Goal: Information Seeking & Learning: Learn about a topic

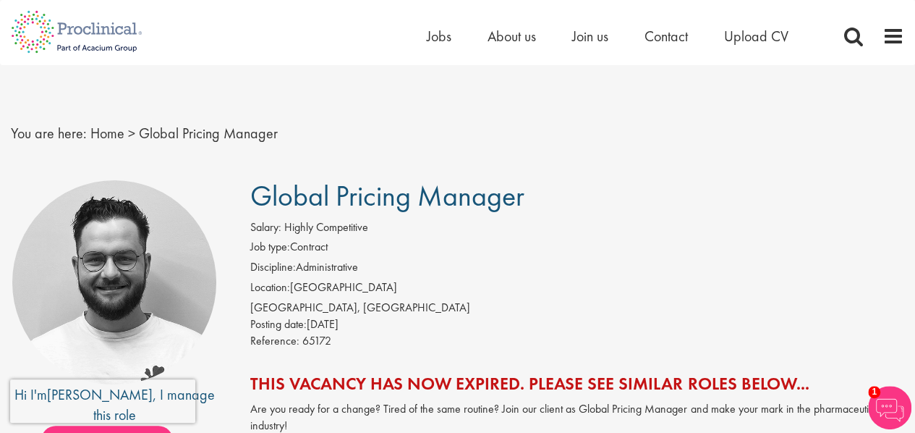
click at [438, 46] on li "Jobs" at bounding box center [439, 36] width 25 height 22
click at [438, 35] on span "Jobs" at bounding box center [439, 36] width 25 height 19
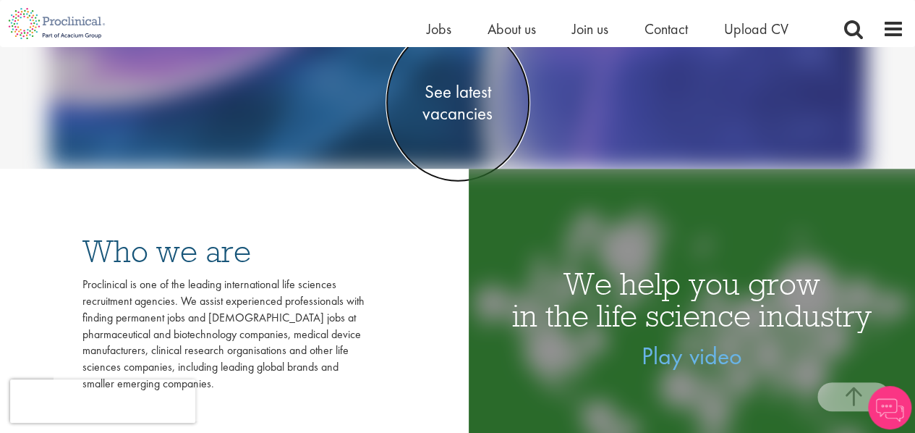
click at [458, 116] on span "See latest vacancies" at bounding box center [458, 101] width 145 height 43
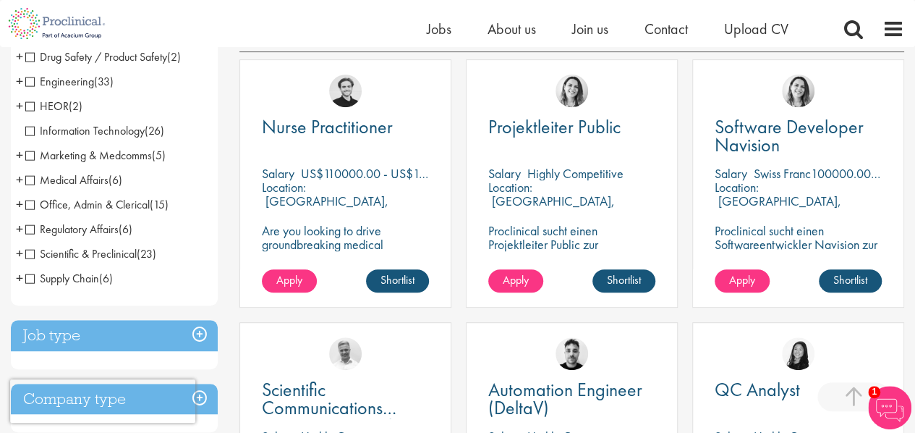
scroll to position [268, 0]
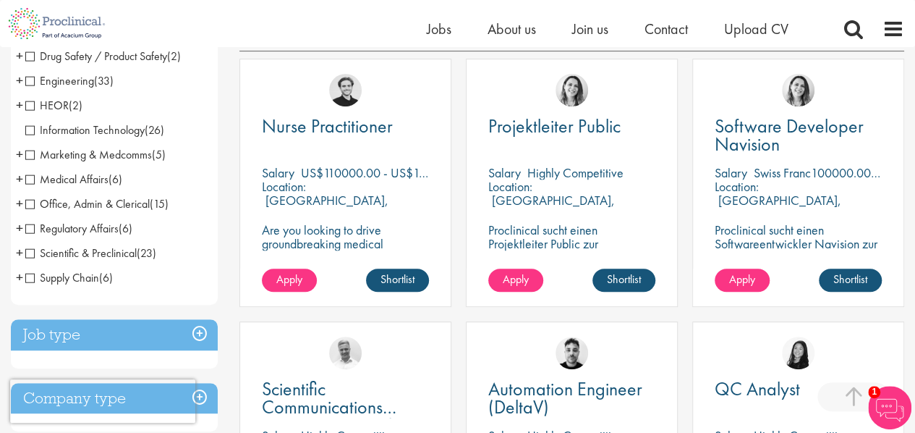
click at [20, 206] on span "+" at bounding box center [19, 203] width 7 height 22
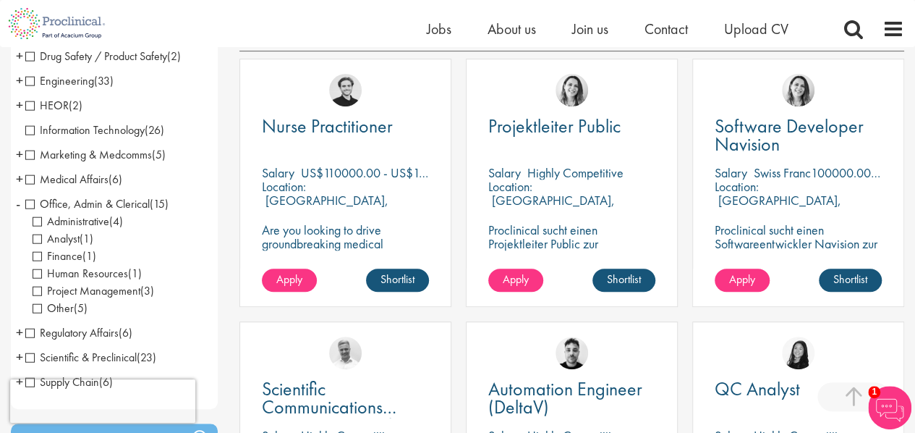
click at [27, 206] on span "Office, Admin & Clerical" at bounding box center [87, 203] width 124 height 15
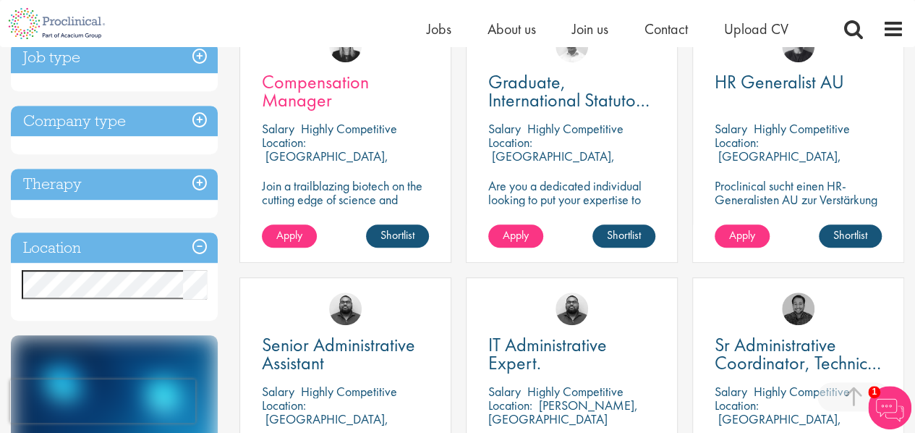
scroll to position [302, 0]
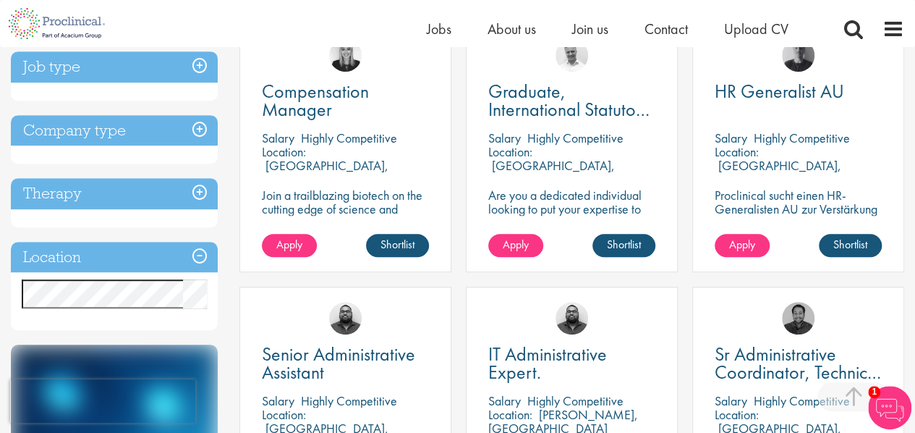
click at [194, 62] on h3 "Job type" at bounding box center [114, 66] width 207 height 31
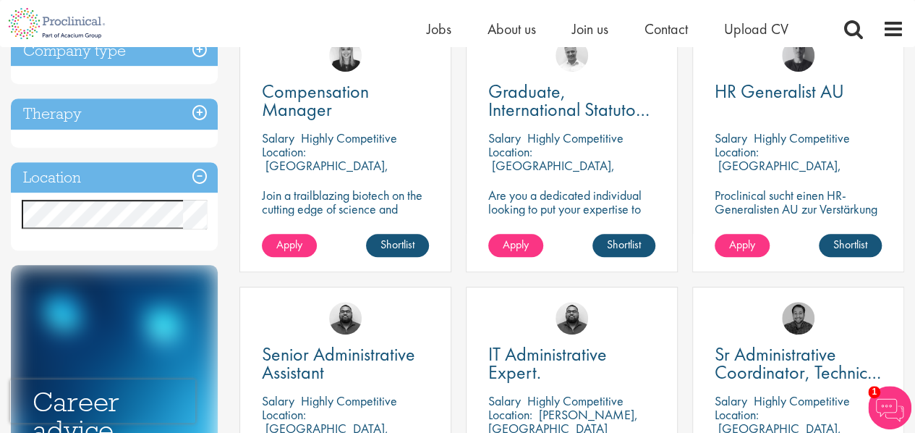
scroll to position [0, 0]
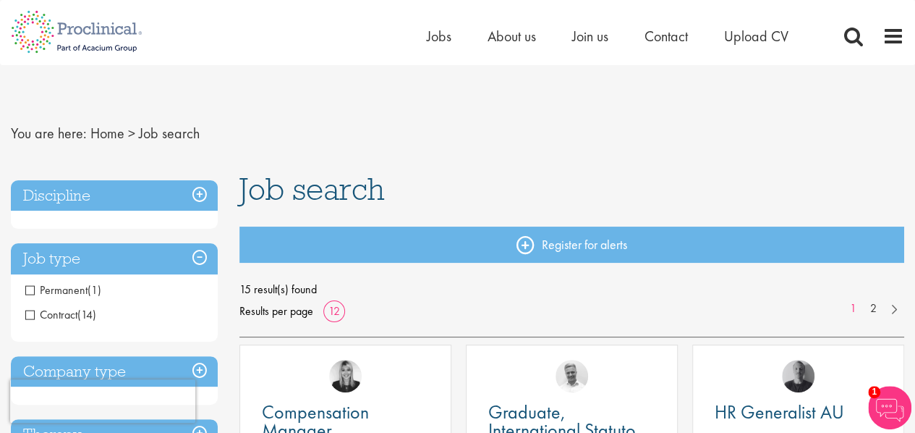
click at [101, 143] on nav "You are here: Home > Job search" at bounding box center [458, 133] width 894 height 35
click at [101, 132] on link "Home" at bounding box center [107, 133] width 34 height 19
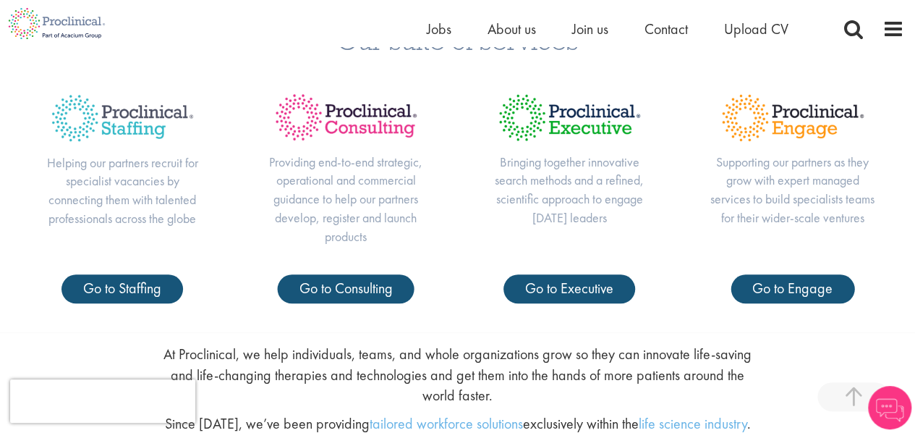
scroll to position [744, 0]
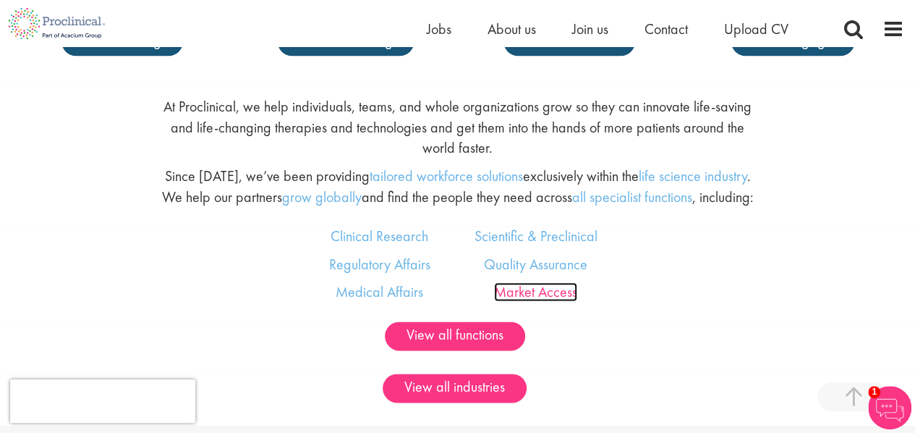
click at [512, 292] on link "Market Access" at bounding box center [535, 291] width 83 height 19
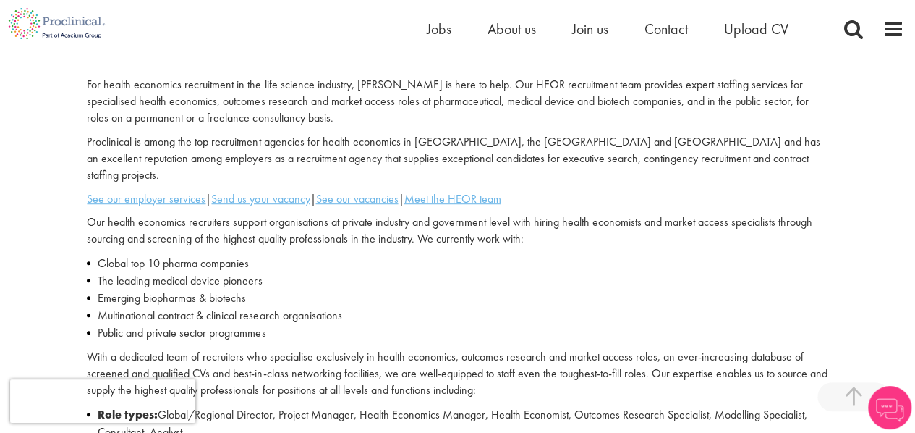
scroll to position [501, 0]
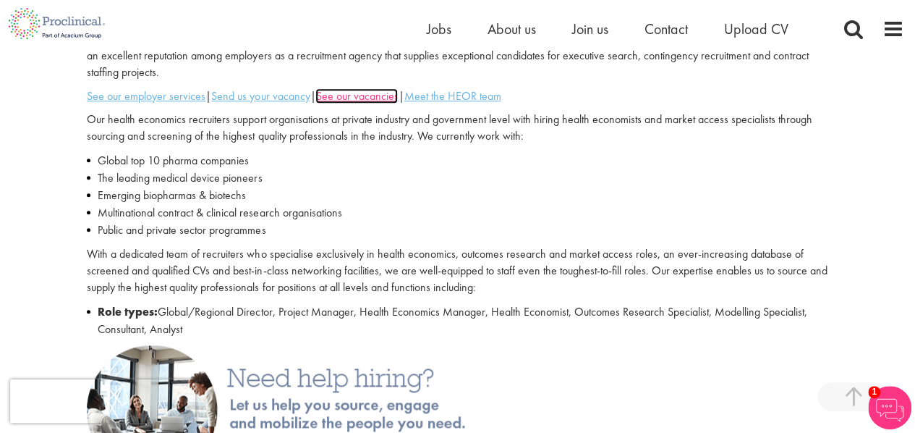
click at [382, 88] on u "See our vacancies" at bounding box center [356, 95] width 82 height 15
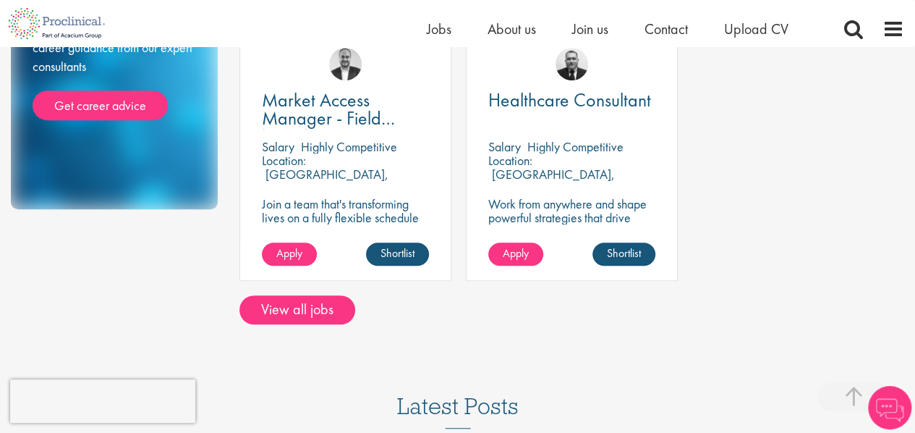
scroll to position [354, 0]
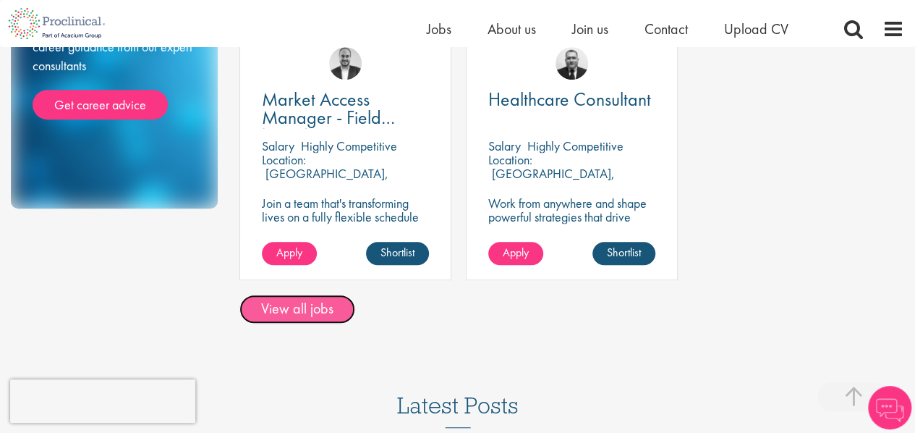
click at [287, 294] on link "View all jobs" at bounding box center [298, 308] width 116 height 29
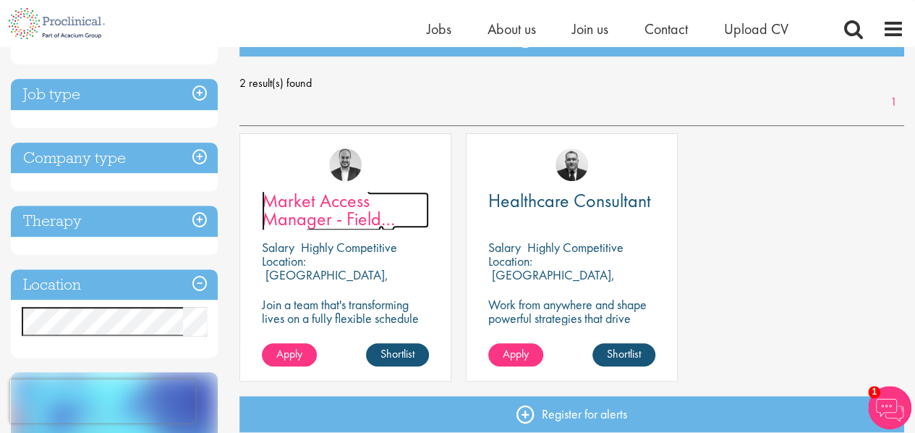
click at [318, 224] on span "Market Access Manager - Field based" at bounding box center [328, 218] width 133 height 61
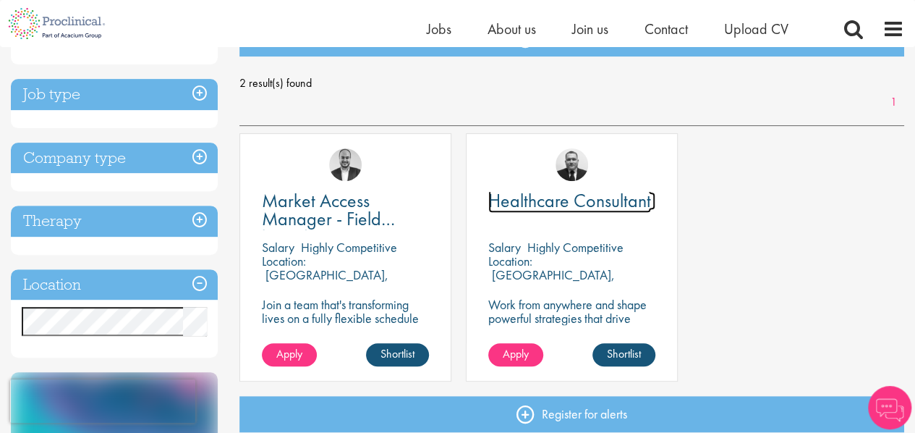
scroll to position [188, 0]
click at [508, 210] on span "Healthcare Consultant" at bounding box center [569, 200] width 163 height 25
